Goal: Check status: Check status

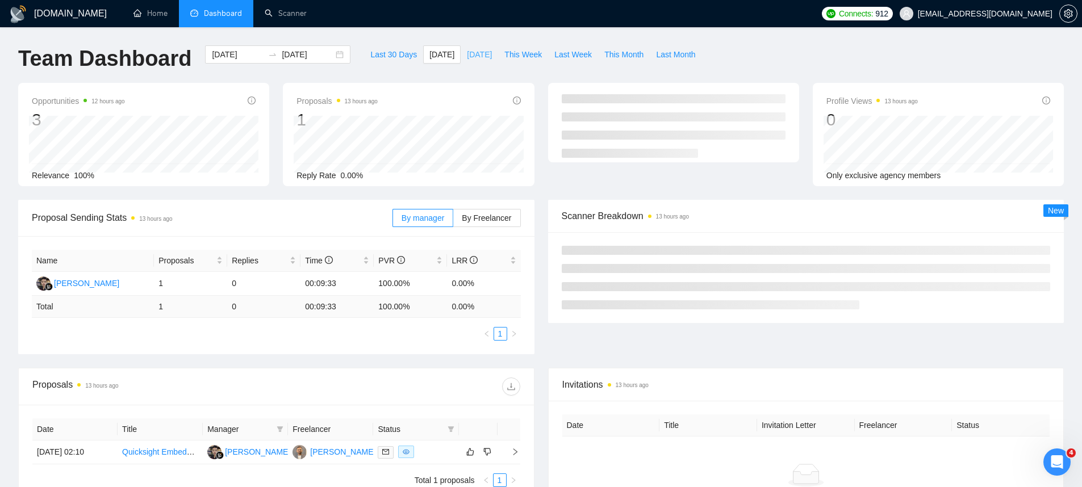
click at [467, 56] on span "[DATE]" at bounding box center [479, 54] width 25 height 12
type input "[DATE]"
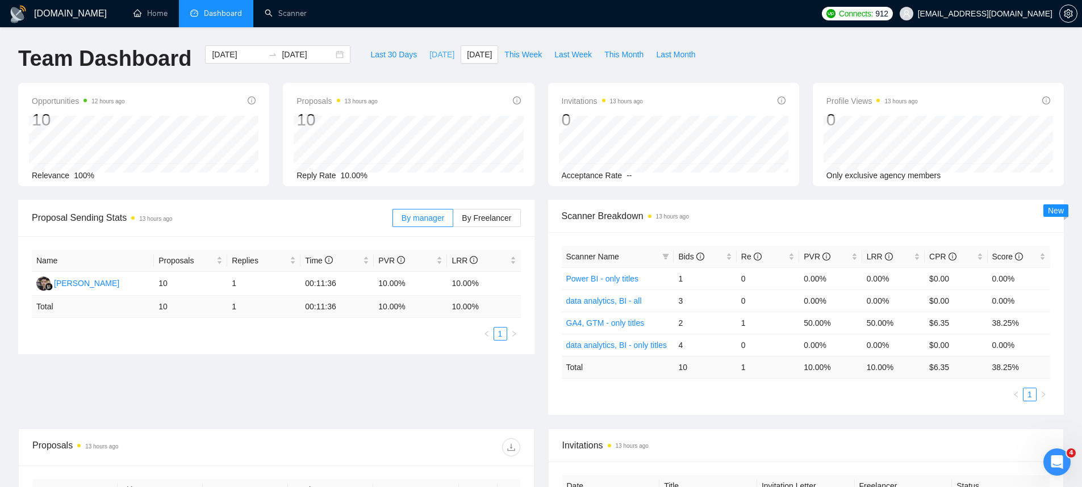
click at [429, 57] on span "[DATE]" at bounding box center [441, 54] width 25 height 12
type input "[DATE]"
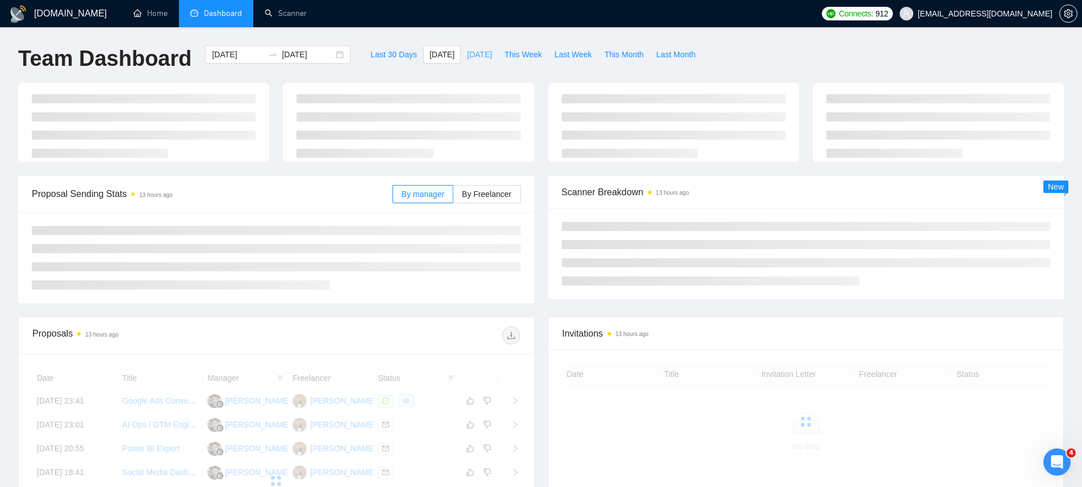
click at [467, 51] on span "[DATE]" at bounding box center [479, 54] width 25 height 12
type input "[DATE]"
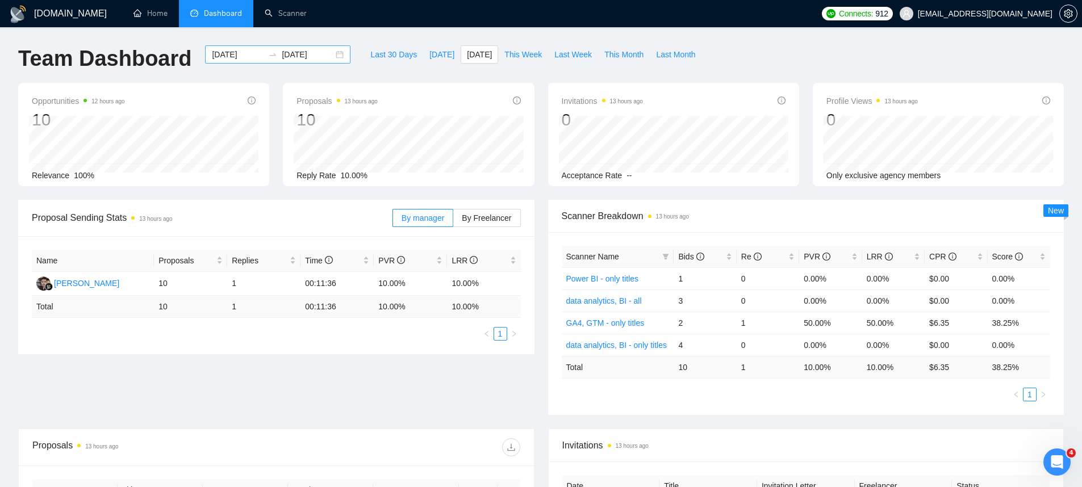
click at [263, 56] on div at bounding box center [272, 54] width 18 height 9
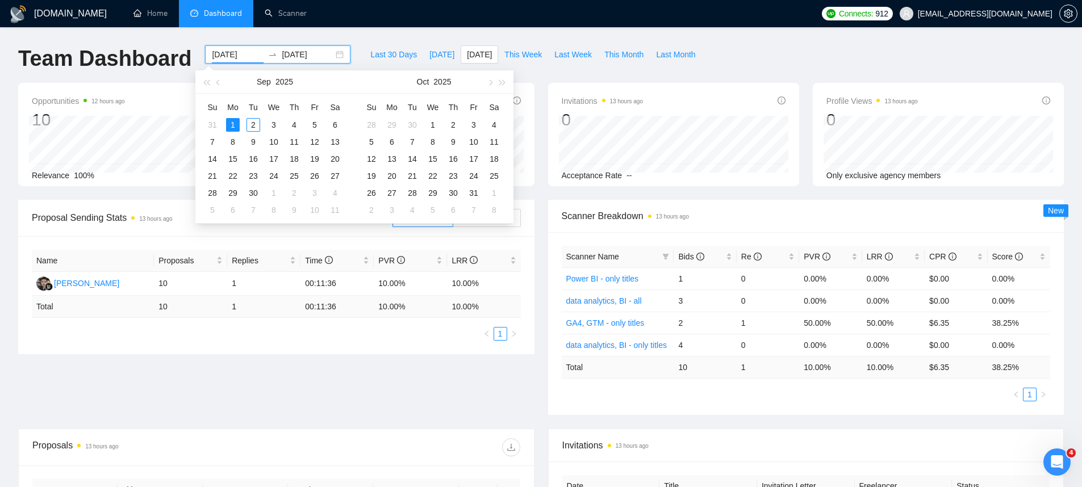
click at [240, 60] on input "[DATE]" at bounding box center [238, 54] width 52 height 12
click at [221, 86] on button "button" at bounding box center [218, 81] width 12 height 23
type input "[DATE]"
click at [230, 194] on div "25" at bounding box center [233, 193] width 14 height 14
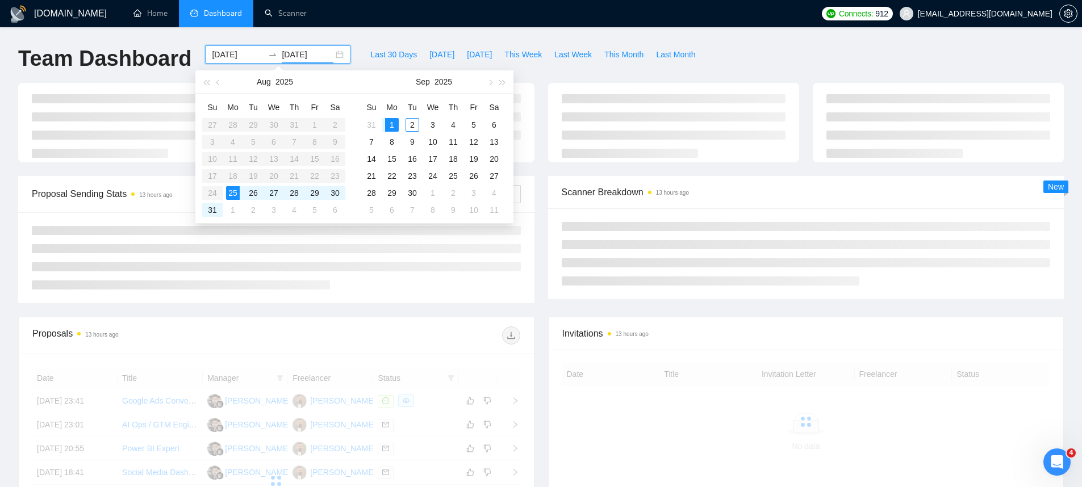
type input "[DATE]"
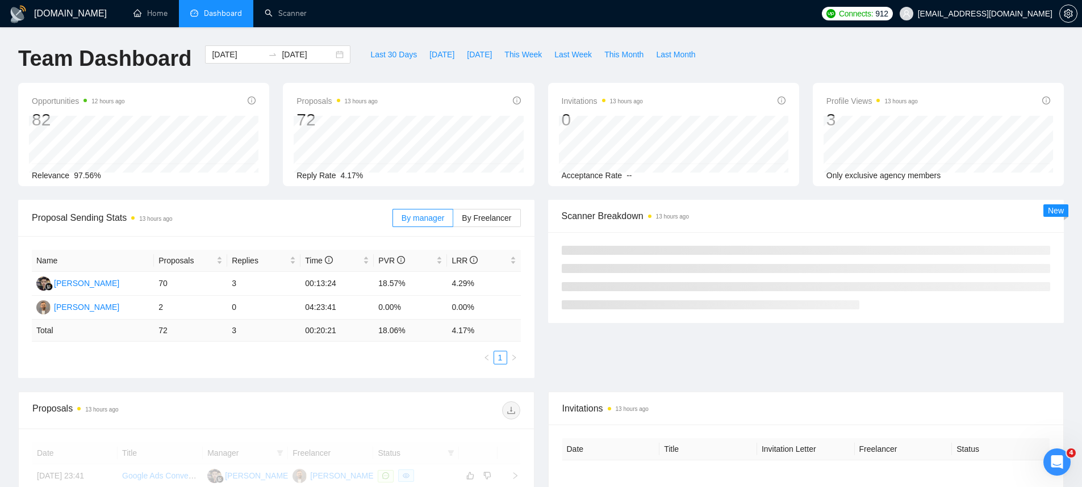
click at [466, 38] on div "[DOMAIN_NAME] Home Dashboard Scanner Connects: 912 [EMAIL_ADDRESS][DOMAIN_NAME]…" at bounding box center [541, 420] width 1082 height 841
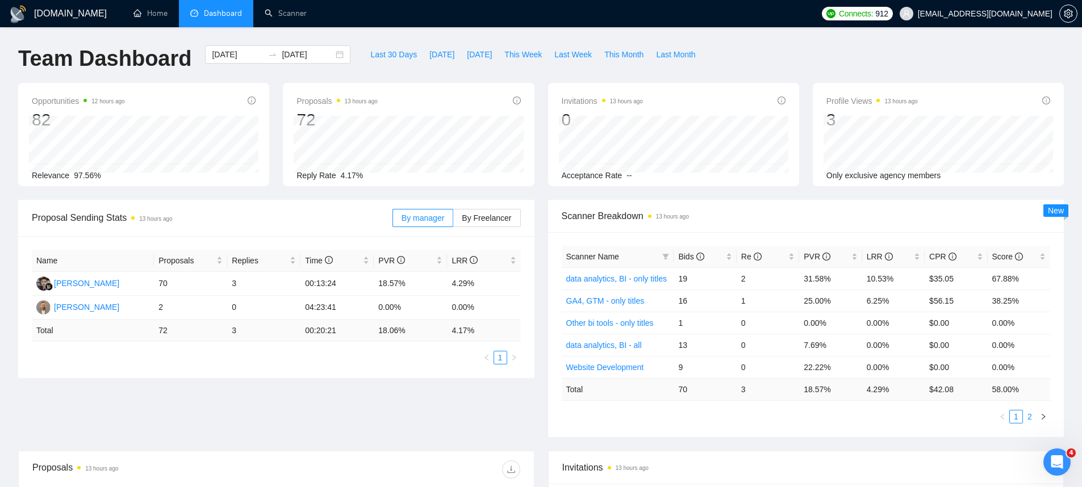
click at [1033, 419] on link "2" at bounding box center [1029, 416] width 12 height 12
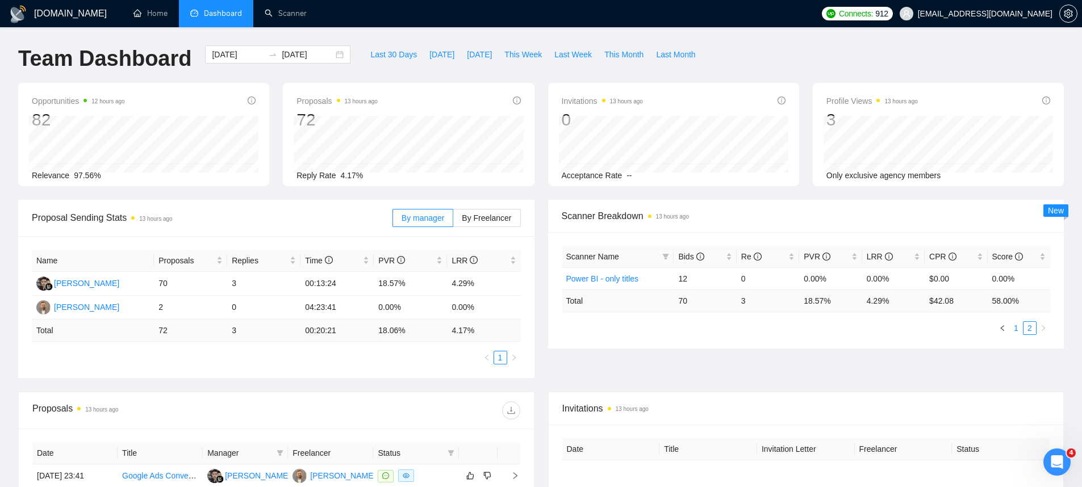
click at [1014, 331] on link "1" at bounding box center [1015, 328] width 12 height 12
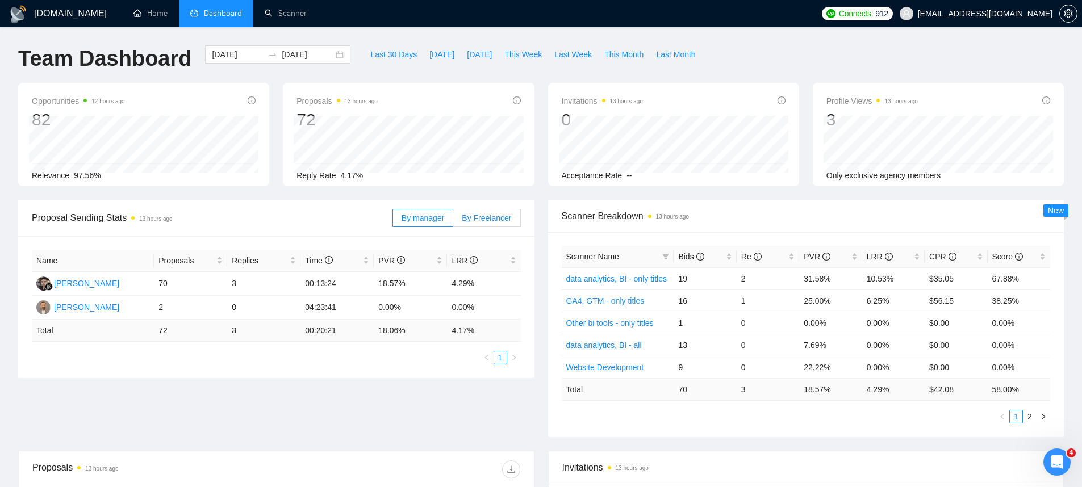
click at [466, 221] on span "By Freelancer" at bounding box center [486, 217] width 49 height 9
click at [453, 221] on input "By Freelancer" at bounding box center [453, 221] width 0 height 0
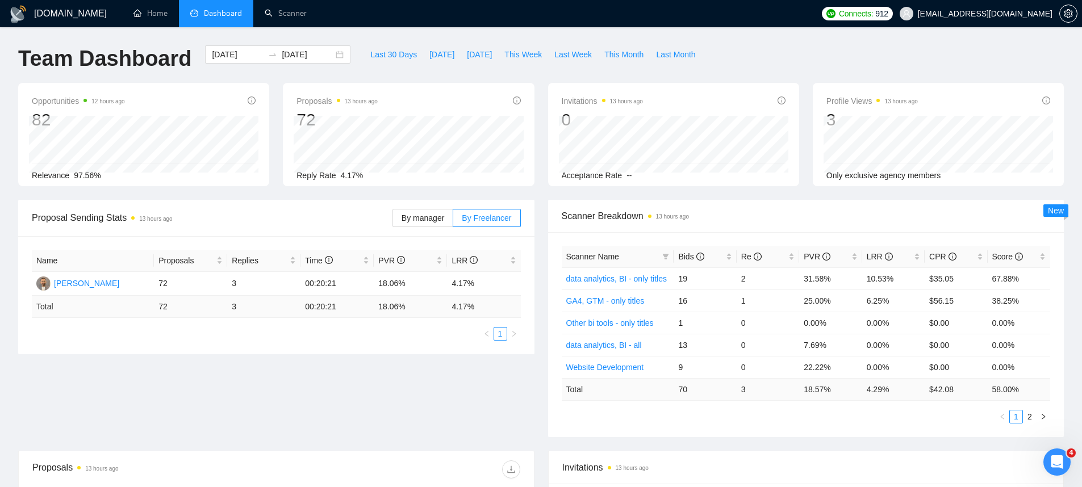
click at [439, 227] on div "By manager By Freelancer" at bounding box center [456, 218] width 128 height 36
click at [439, 225] on label "By manager" at bounding box center [422, 218] width 61 height 18
click at [393, 221] on input "By manager" at bounding box center [393, 221] width 0 height 0
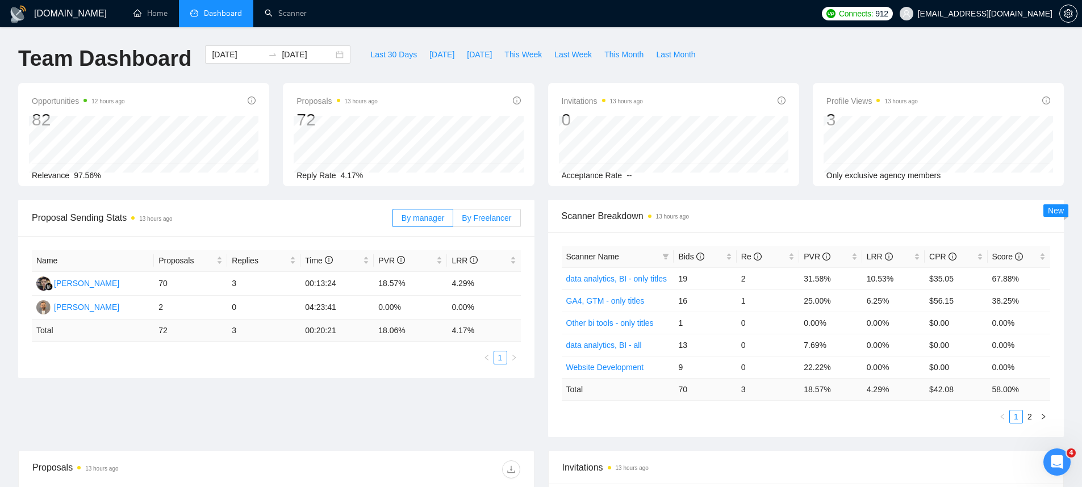
click at [473, 219] on span "By Freelancer" at bounding box center [486, 217] width 49 height 9
click at [453, 221] on input "By Freelancer" at bounding box center [453, 221] width 0 height 0
